Goal: Task Accomplishment & Management: Use online tool/utility

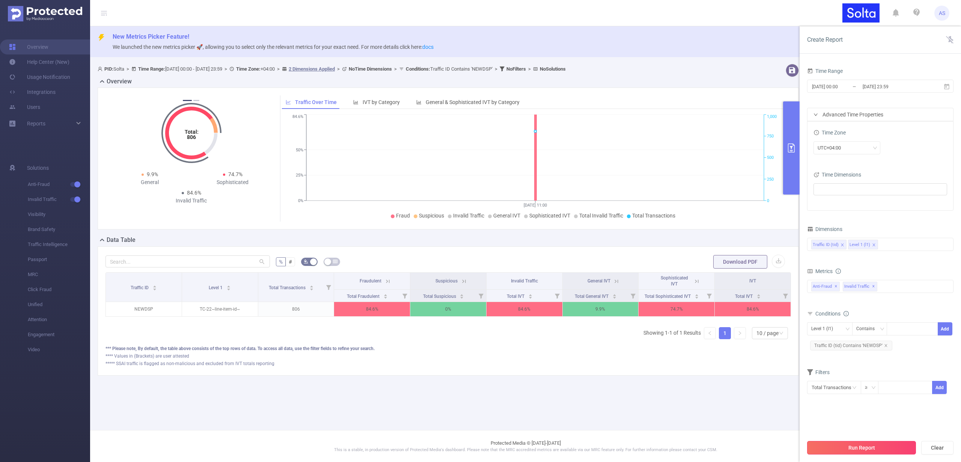
click at [864, 446] on button "Run Report" at bounding box center [861, 448] width 109 height 14
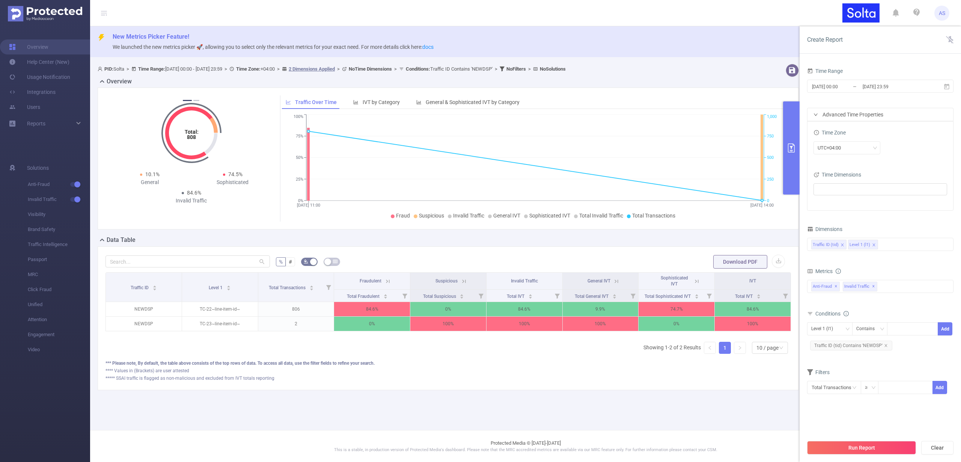
click at [858, 448] on button "Run Report" at bounding box center [861, 448] width 109 height 14
click at [845, 446] on button "Run Report" at bounding box center [861, 448] width 109 height 14
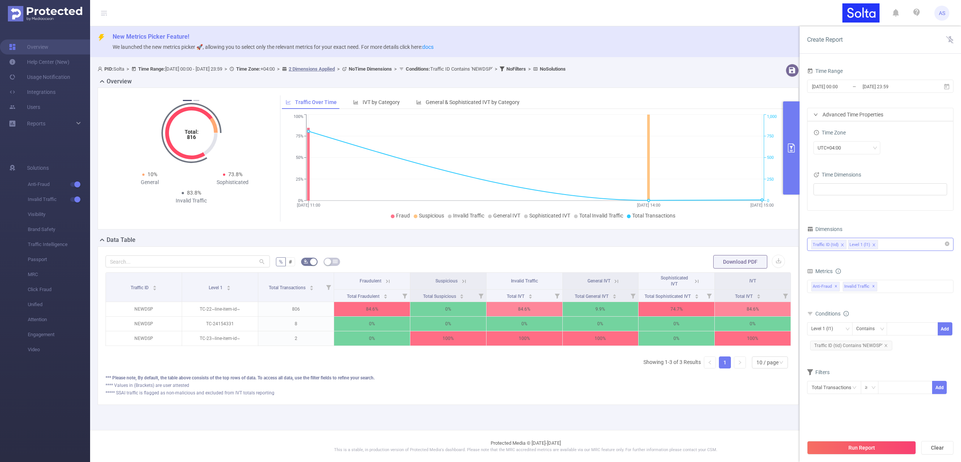
click at [885, 241] on div "Traffic ID (tid) Level 1 (l1)" at bounding box center [880, 244] width 138 height 12
click at [848, 296] on li "Level 2 (l2)" at bounding box center [881, 296] width 146 height 12
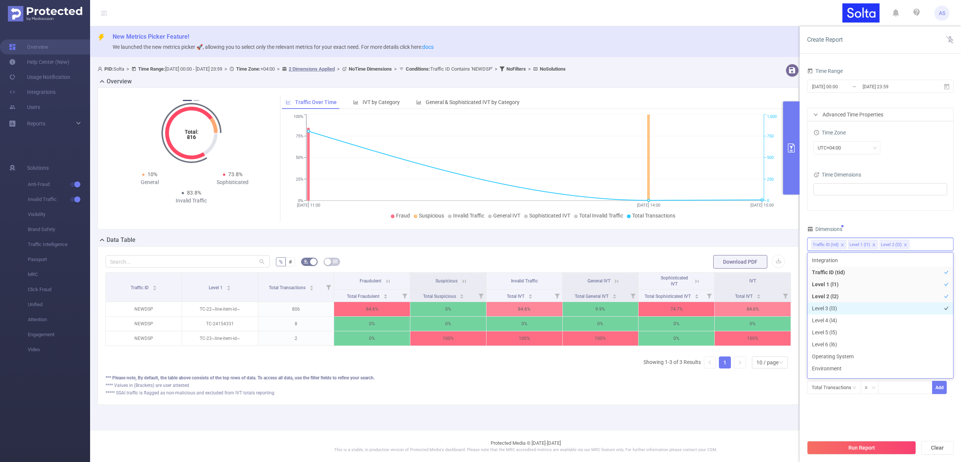
click at [843, 306] on li "Level 3 (l3)" at bounding box center [881, 308] width 146 height 12
drag, startPoint x: 836, startPoint y: 321, endPoint x: 834, endPoint y: 327, distance: 6.9
click at [836, 321] on li "Level 4 (l4)" at bounding box center [881, 320] width 146 height 12
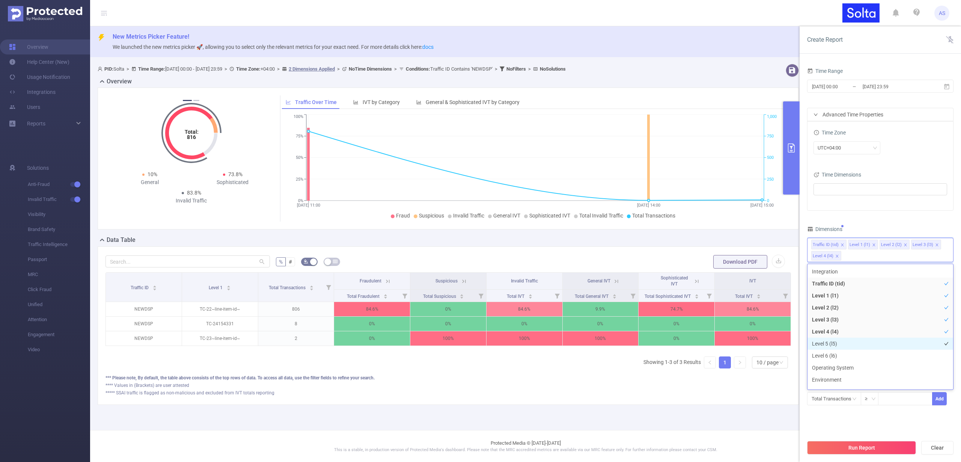
click at [828, 345] on li "Level 5 (l5)" at bounding box center [881, 344] width 146 height 12
drag, startPoint x: 827, startPoint y: 347, endPoint x: 841, endPoint y: 374, distance: 30.2
click at [827, 347] on li "Level 6 (l6)" at bounding box center [881, 347] width 146 height 12
click at [861, 450] on button "Run Report" at bounding box center [861, 448] width 109 height 14
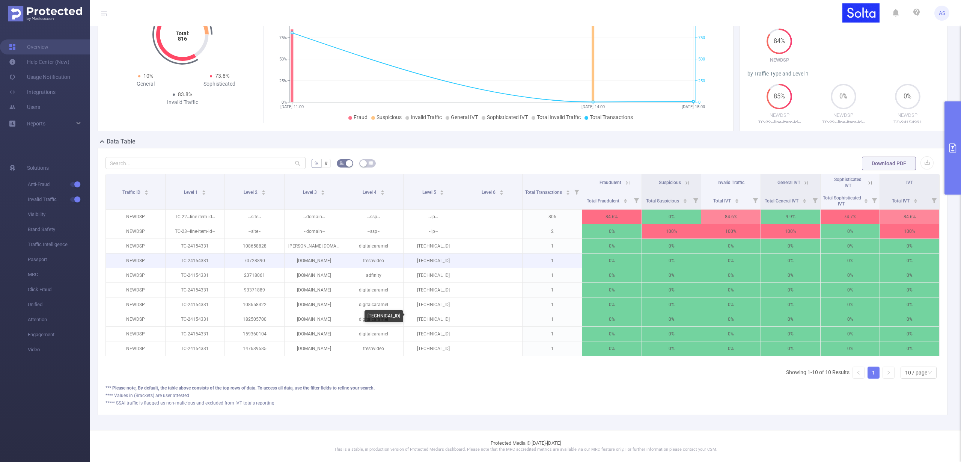
scroll to position [104, 0]
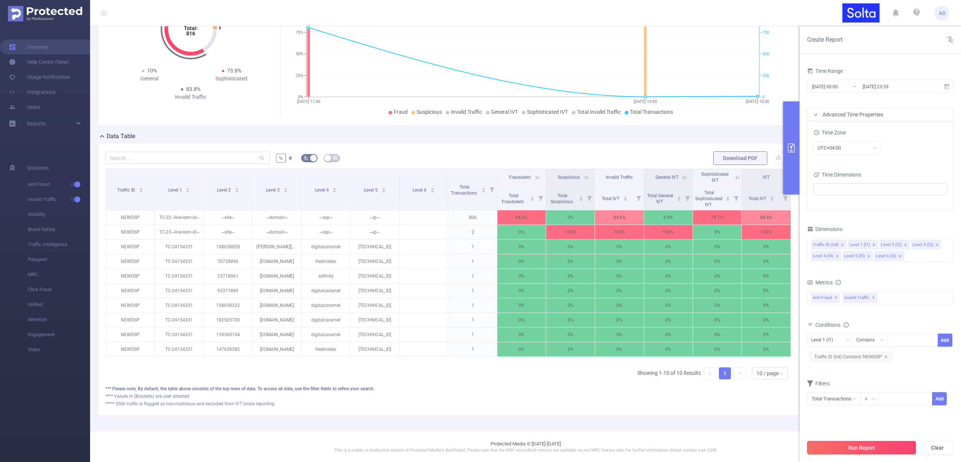
click at [855, 447] on button "Run Report" at bounding box center [861, 448] width 109 height 14
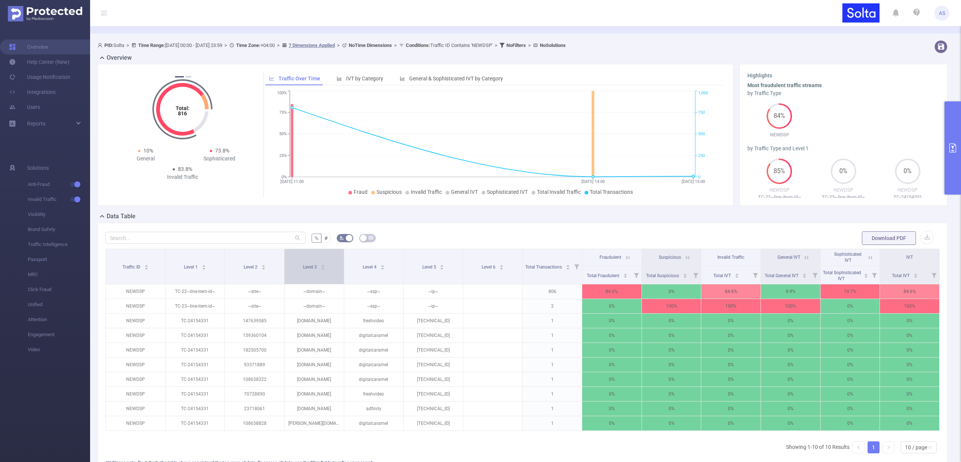
scroll to position [0, 0]
